Goal: Task Accomplishment & Management: Use online tool/utility

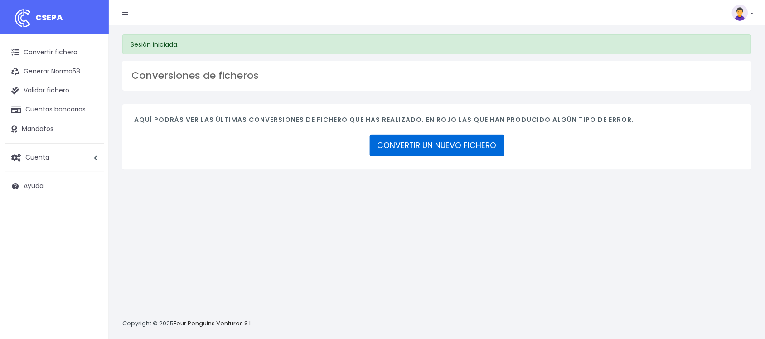
click at [488, 154] on link "CONVERTIR UN NUEVO FICHERO" at bounding box center [437, 146] width 135 height 22
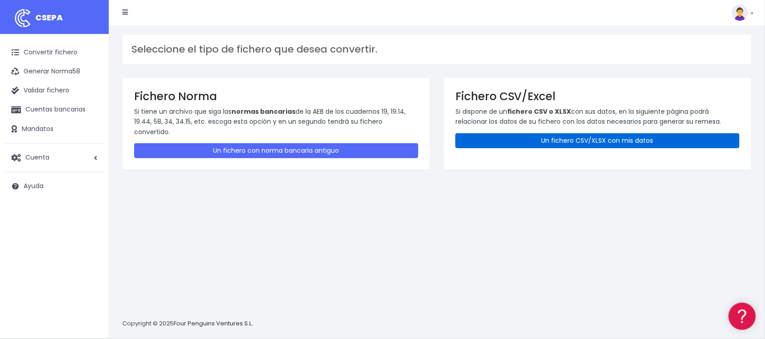
click at [531, 137] on link "Un fichero CSV/XLSX con mis datos" at bounding box center [598, 140] width 284 height 15
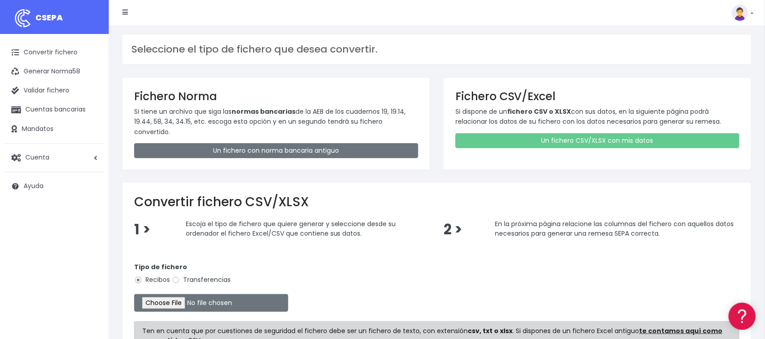
click at [210, 275] on label "Transferencias" at bounding box center [201, 280] width 59 height 10
click at [180, 276] on input "Transferencias" at bounding box center [176, 280] width 8 height 8
radio input "true"
click at [177, 295] on input "file" at bounding box center [211, 303] width 154 height 18
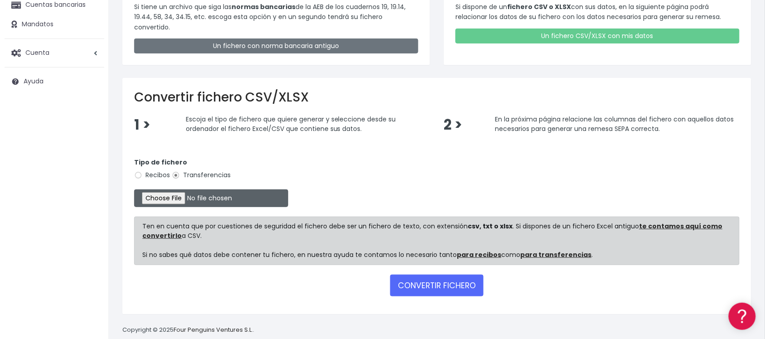
type input "C:\fakepath\2510061 EC BSAB FICHERO.xlsx"
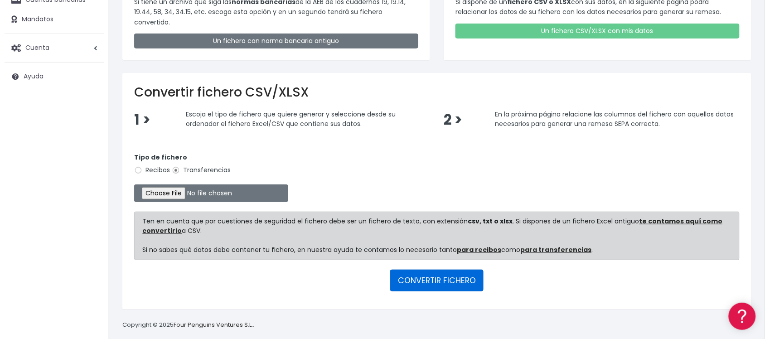
click at [433, 270] on button "CONVERTIR FICHERO" at bounding box center [436, 281] width 93 height 22
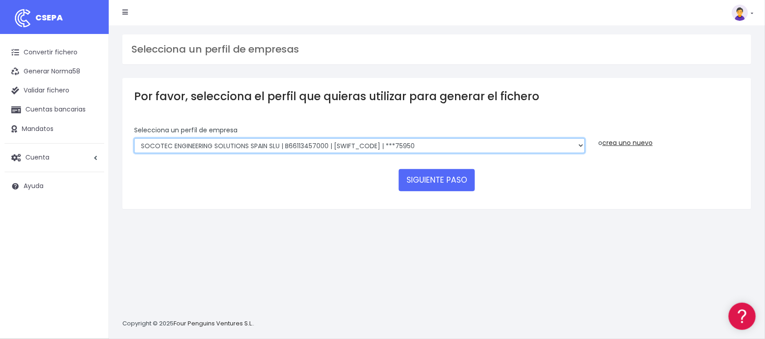
click at [430, 147] on select "SOCOTEC ENGINEERING SOLUTIONS SPAIN SLU | B66113457000 | CAIXESBBXXX | ***45833…" at bounding box center [359, 145] width 451 height 15
select select "2722"
click at [134, 138] on select "SOCOTEC ENGINEERING SOLUTIONS SPAIN SLU | B66113457000 | CAIXESBBXXX | ***45833…" at bounding box center [359, 145] width 451 height 15
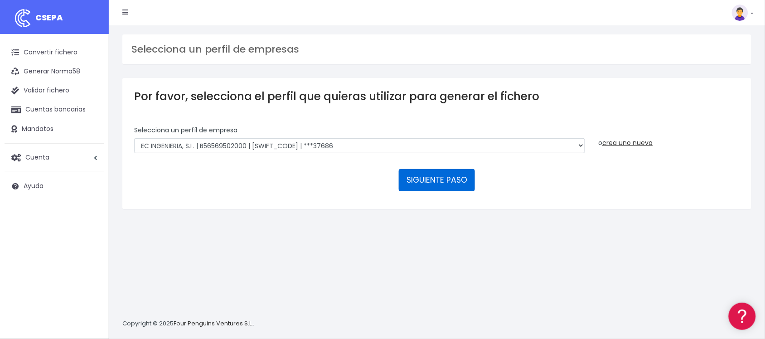
click at [429, 180] on button "SIGUIENTE PASO" at bounding box center [437, 180] width 76 height 22
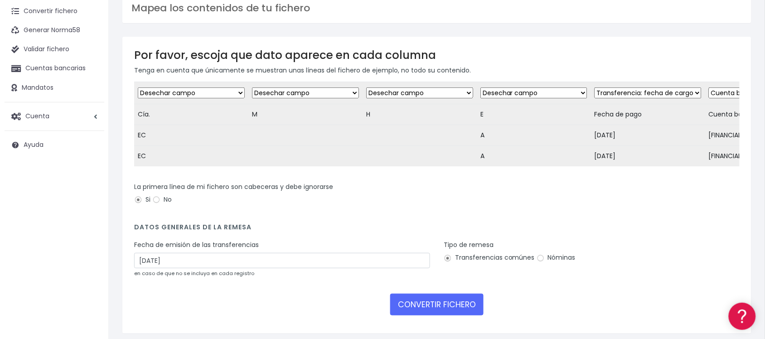
scroll to position [84, 0]
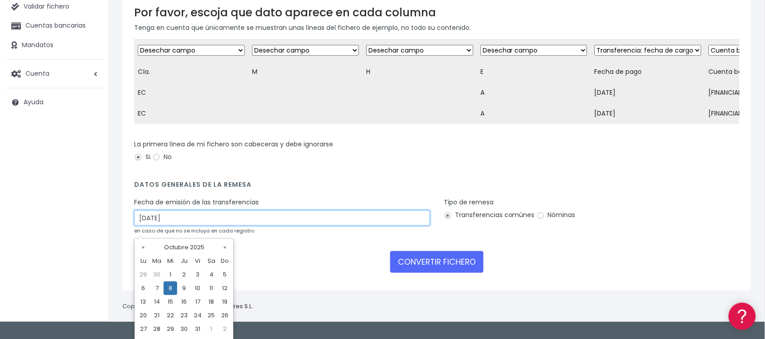
click at [293, 226] on input "08/10/2025" at bounding box center [282, 217] width 296 height 15
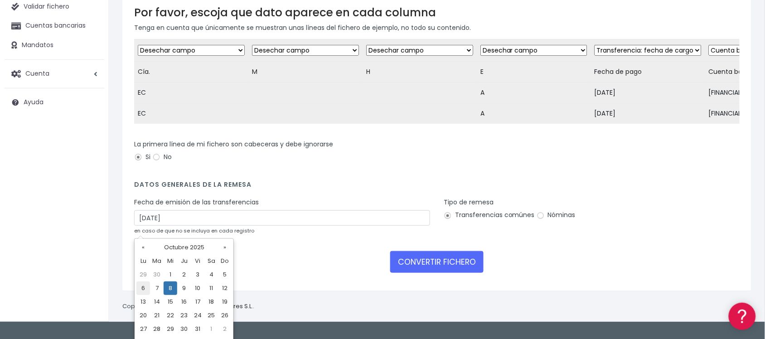
click at [141, 286] on td "6" at bounding box center [143, 289] width 14 height 14
type input "06/10/2025"
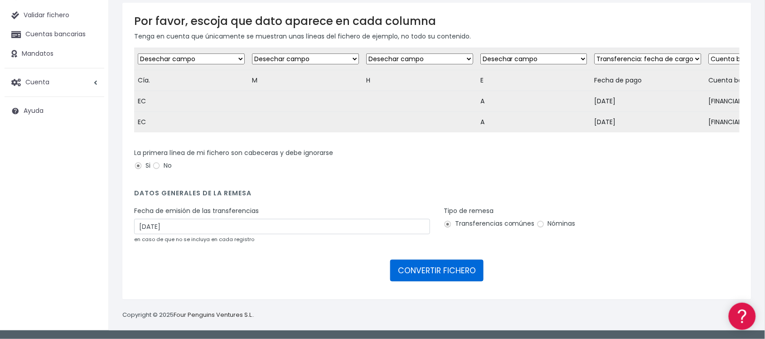
click at [448, 271] on button "CONVERTIR FICHERO" at bounding box center [436, 271] width 93 height 22
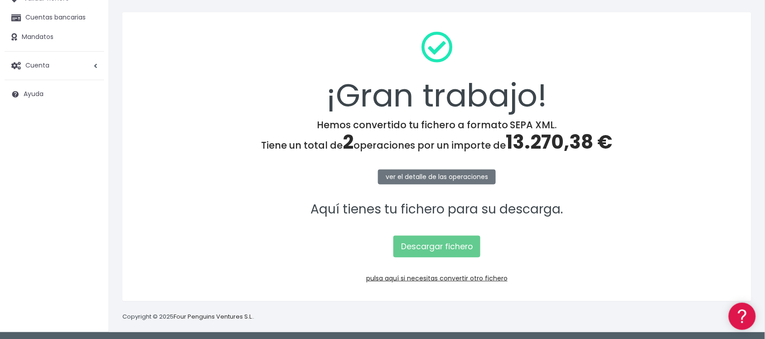
scroll to position [94, 0]
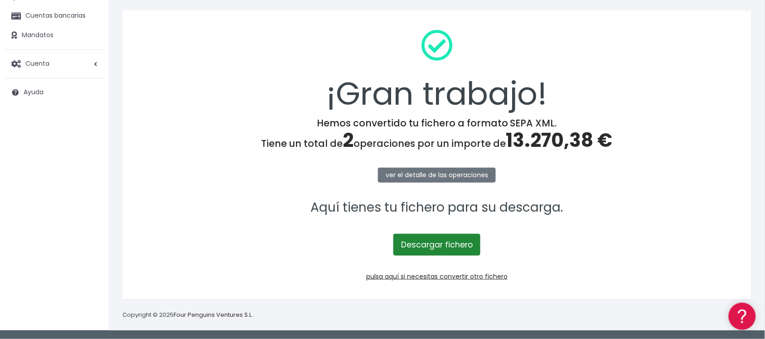
click at [431, 243] on link "Descargar fichero" at bounding box center [437, 245] width 87 height 22
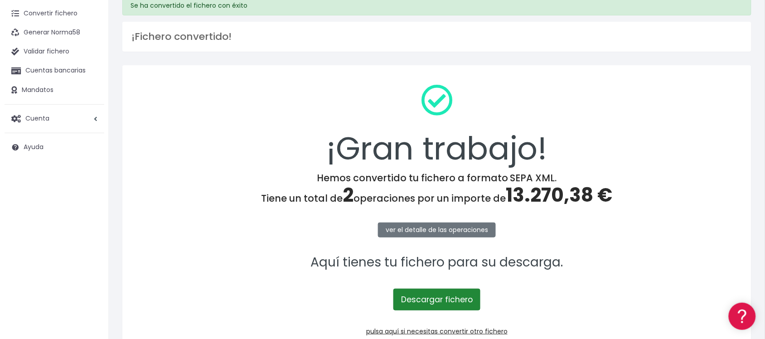
scroll to position [0, 0]
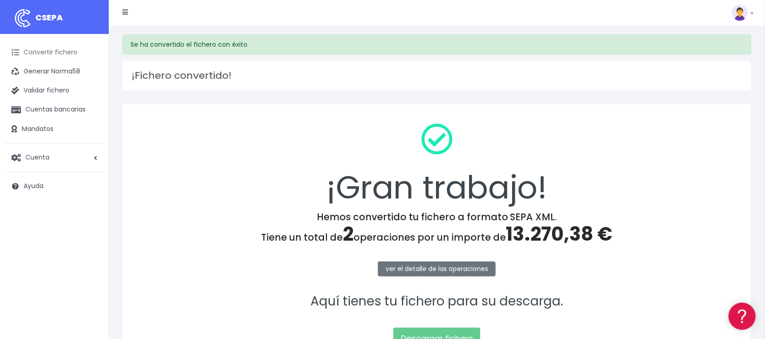
click at [52, 53] on link "Convertir fichero" at bounding box center [55, 52] width 100 height 19
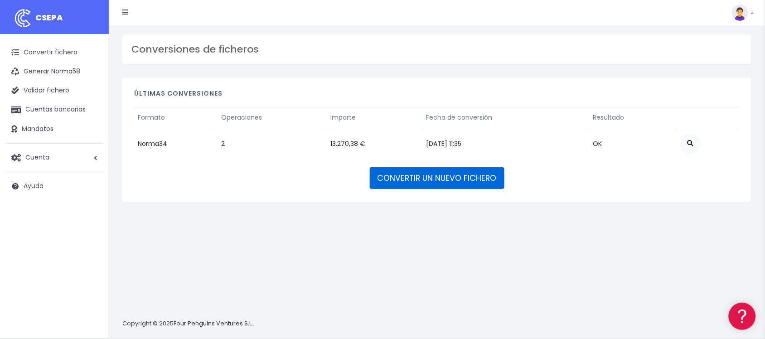
click at [462, 175] on link "CONVERTIR UN NUEVO FICHERO" at bounding box center [437, 178] width 135 height 22
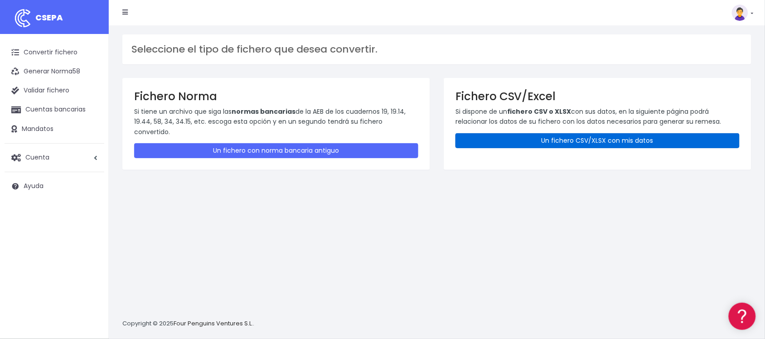
click at [555, 143] on link "Un fichero CSV/XLSX con mis datos" at bounding box center [598, 140] width 284 height 15
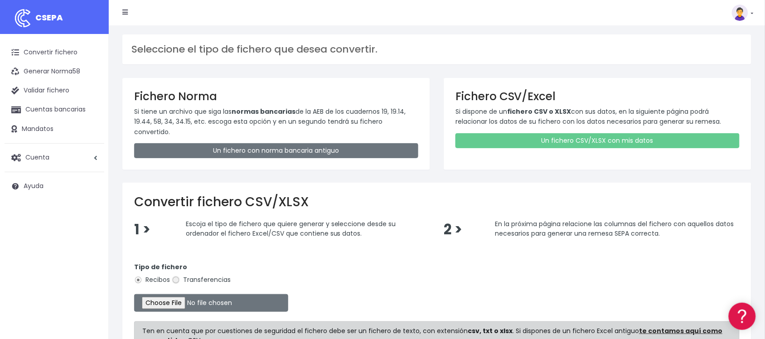
click at [175, 276] on input "Transferencias" at bounding box center [176, 280] width 8 height 8
radio input "true"
click at [180, 294] on input "file" at bounding box center [211, 303] width 154 height 18
type input "C:\fakepath\2510063 SESS BBVA FICHERO.xlsx"
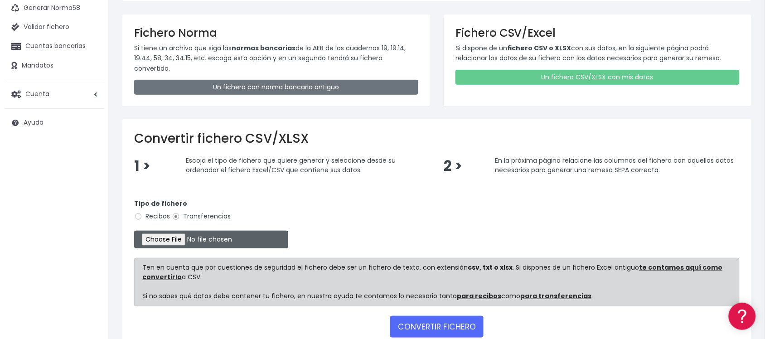
scroll to position [110, 0]
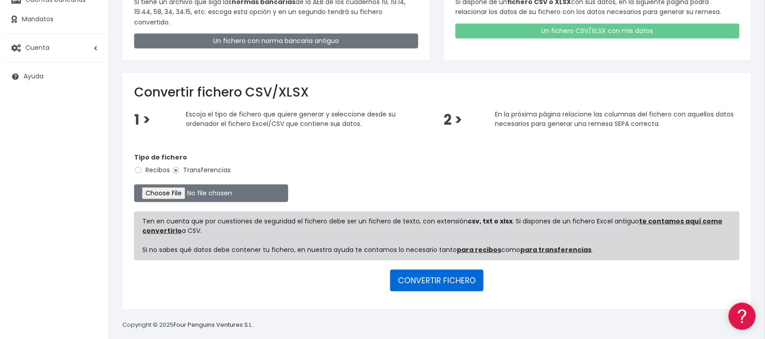
click at [416, 270] on button "CONVERTIR FICHERO" at bounding box center [436, 281] width 93 height 22
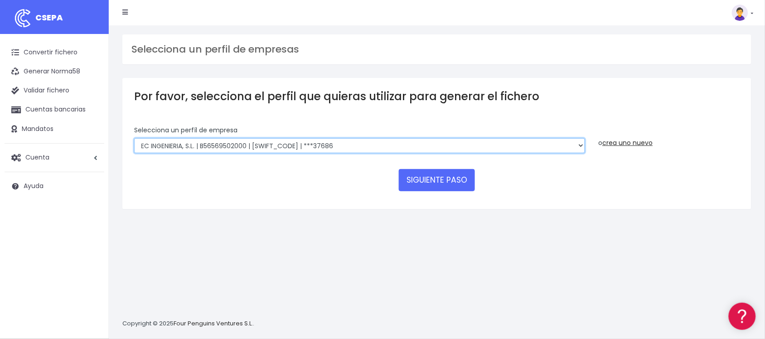
click at [313, 139] on select "SOCOTEC ENGINEERING SOLUTIONS SPAIN SLU | B66113457000 | CAIXESBBXXX | ***45833…" at bounding box center [359, 145] width 451 height 15
select select "2712"
click at [134, 138] on select "SOCOTEC ENGINEERING SOLUTIONS SPAIN SLU | B66113457000 | CAIXESBBXXX | ***45833…" at bounding box center [359, 145] width 451 height 15
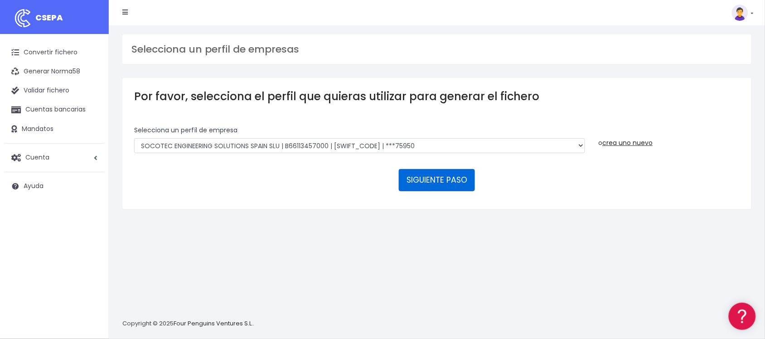
click at [457, 177] on button "SIGUIENTE PASO" at bounding box center [437, 180] width 76 height 22
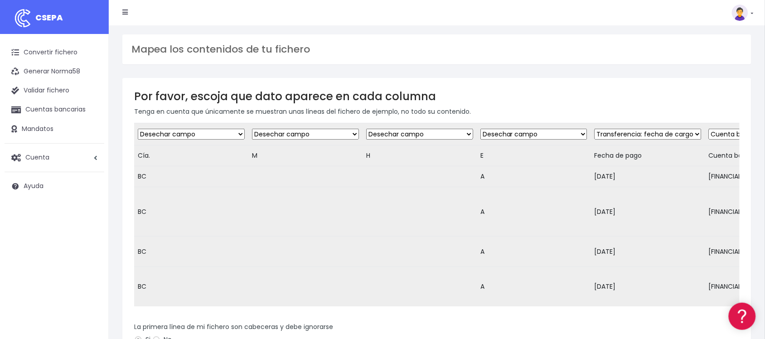
scroll to position [173, 0]
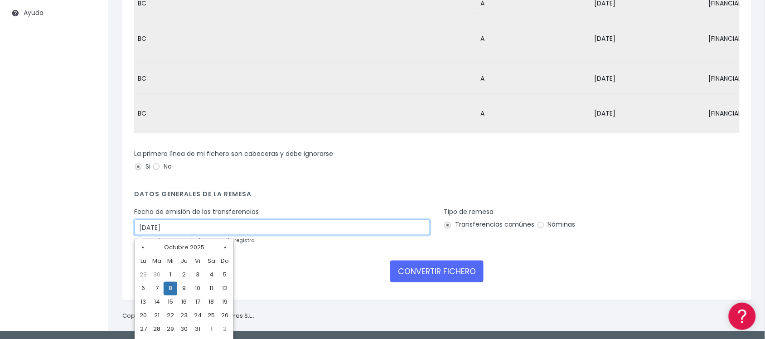
click at [170, 230] on input "08/10/2025" at bounding box center [282, 227] width 296 height 15
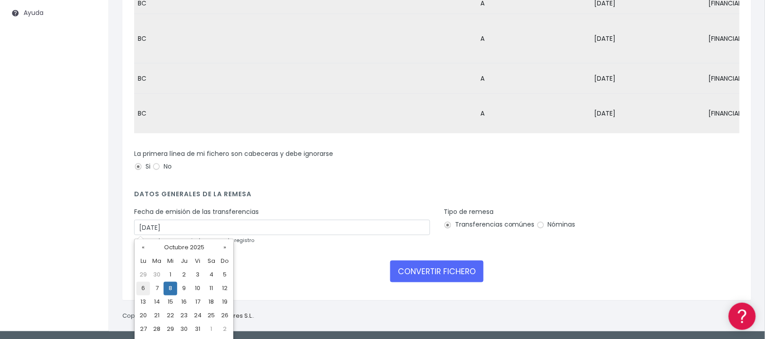
click at [141, 290] on td "6" at bounding box center [143, 289] width 14 height 14
type input "06/10/2025"
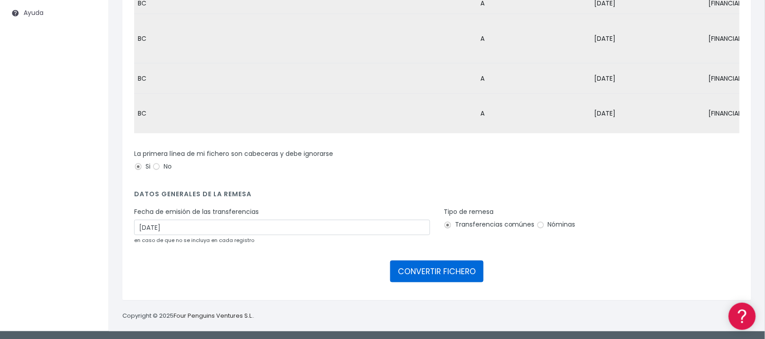
click at [438, 270] on button "CONVERTIR FICHERO" at bounding box center [436, 272] width 93 height 22
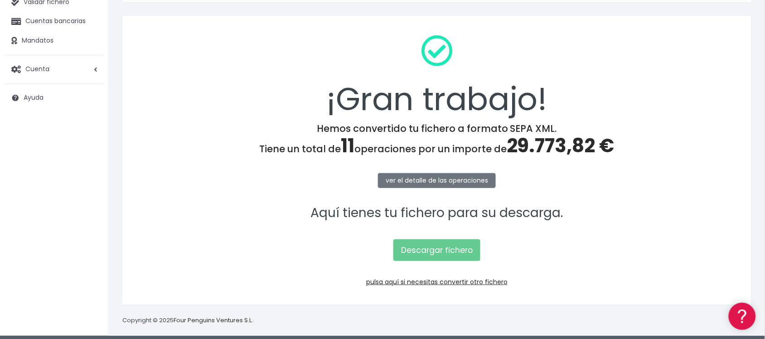
scroll to position [94, 0]
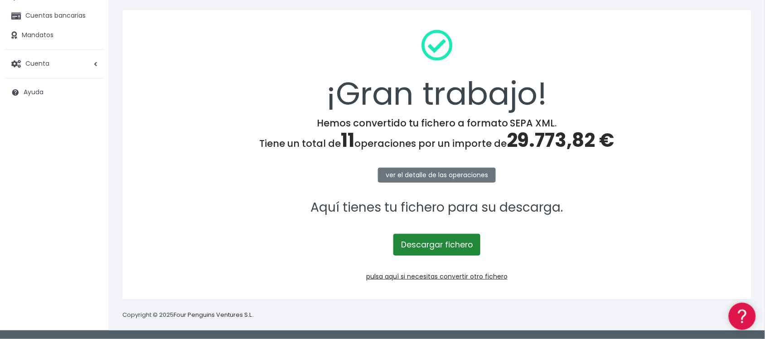
click at [425, 243] on link "Descargar fichero" at bounding box center [437, 245] width 87 height 22
